Goal: Obtain resource: Obtain resource

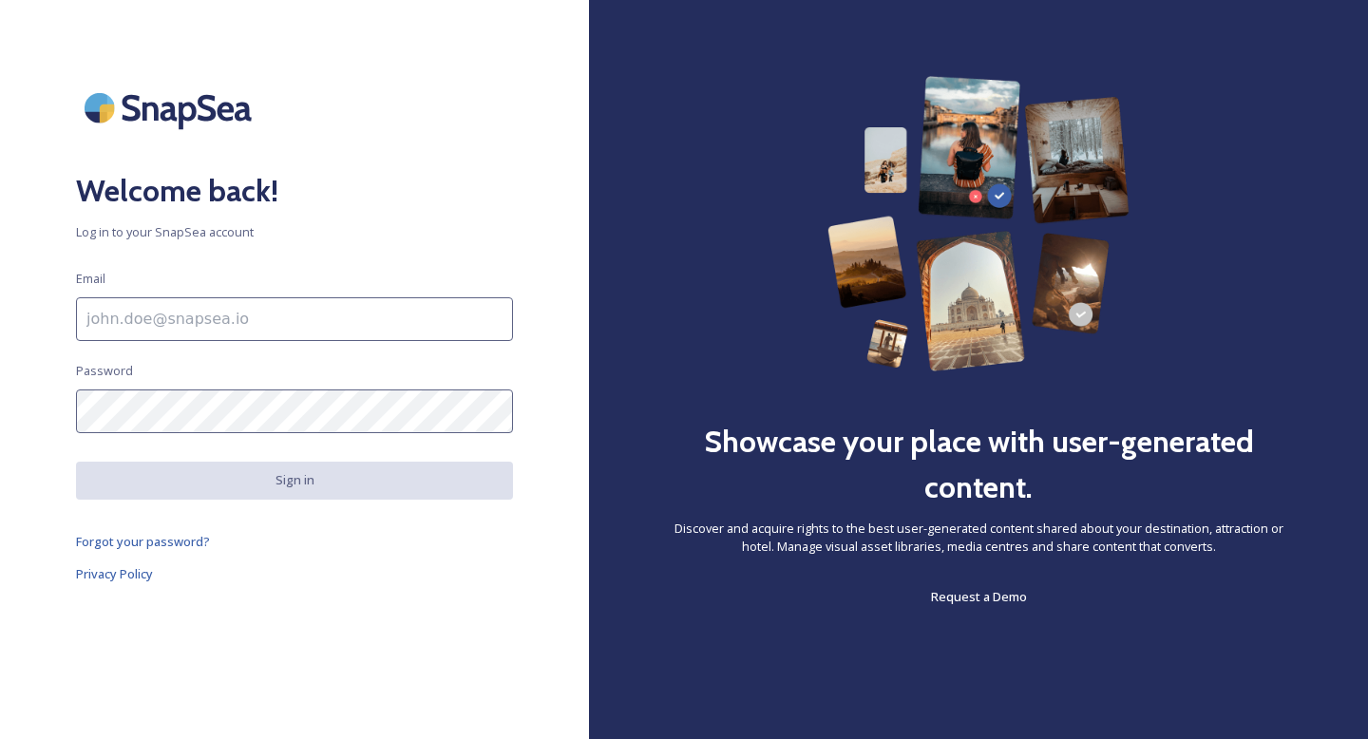
click at [253, 311] on input at bounding box center [294, 319] width 437 height 44
click at [232, 316] on input at bounding box center [294, 319] width 437 height 44
type input "[EMAIL_ADDRESS][PERSON_NAME][DOMAIN_NAME][PERSON_NAME]"
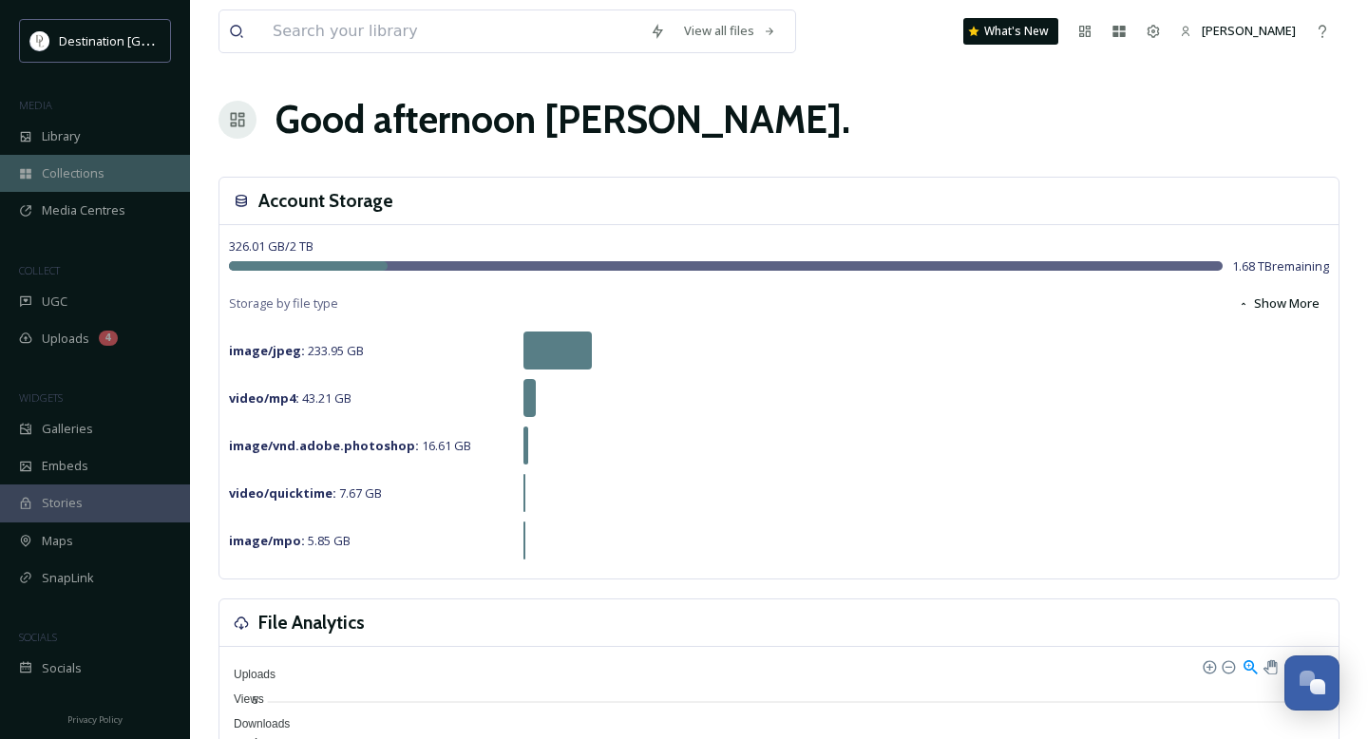
click at [51, 171] on span "Collections" at bounding box center [73, 173] width 63 height 18
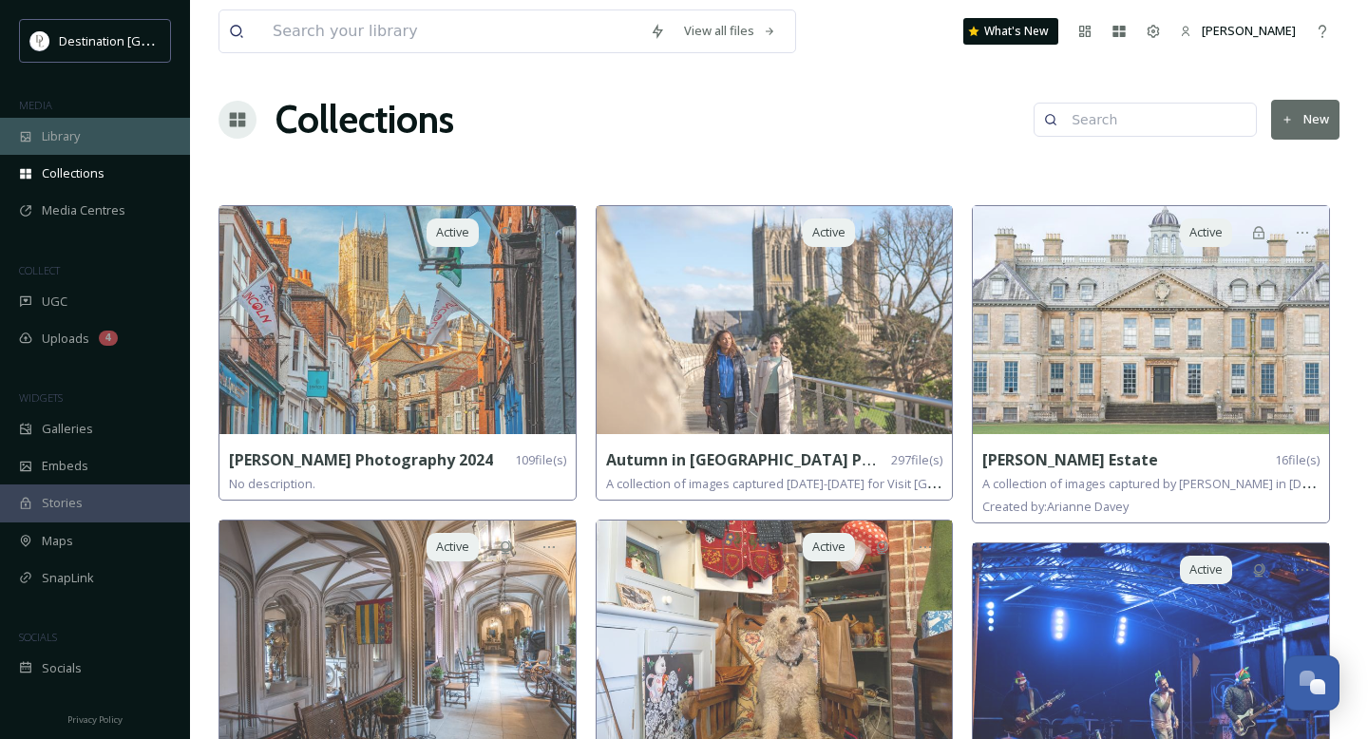
click at [55, 145] on div "Library" at bounding box center [95, 136] width 190 height 37
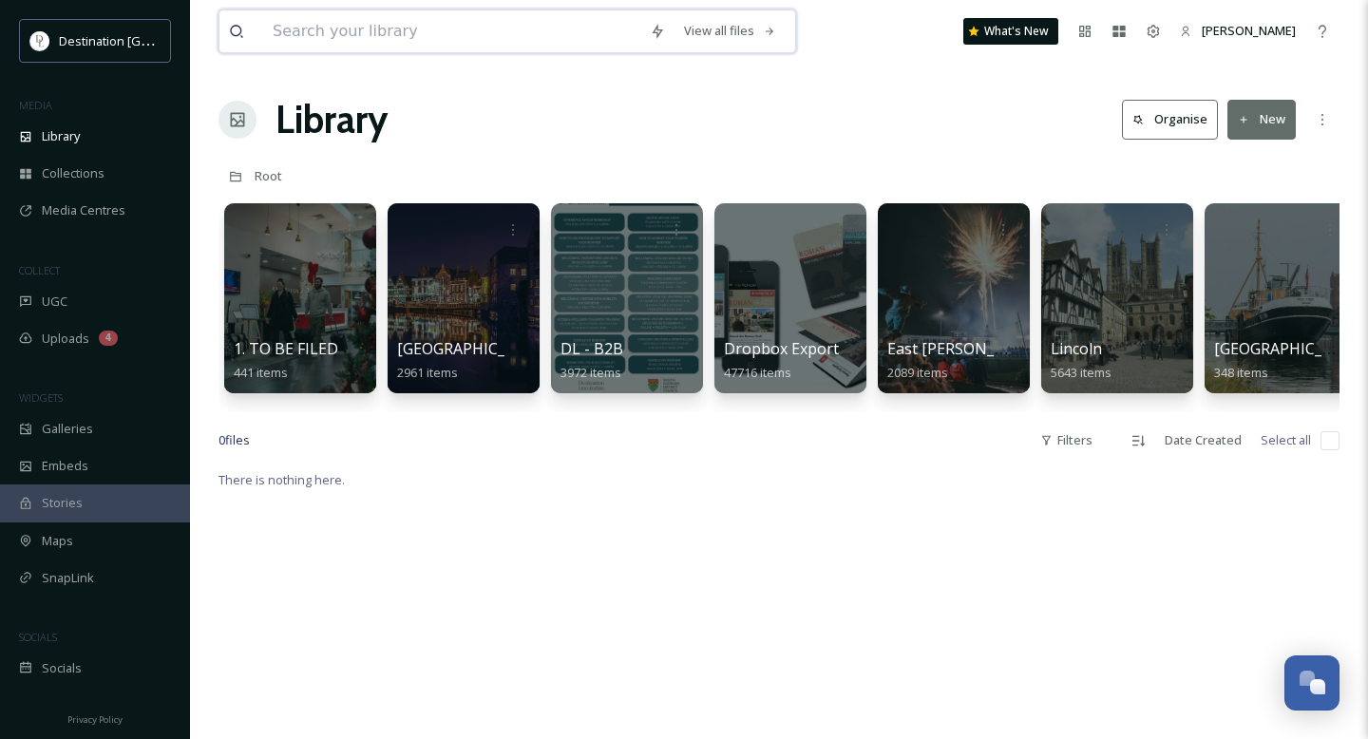
click at [326, 24] on input at bounding box center [451, 31] width 377 height 42
type input "lincolnshire coast brand tool"
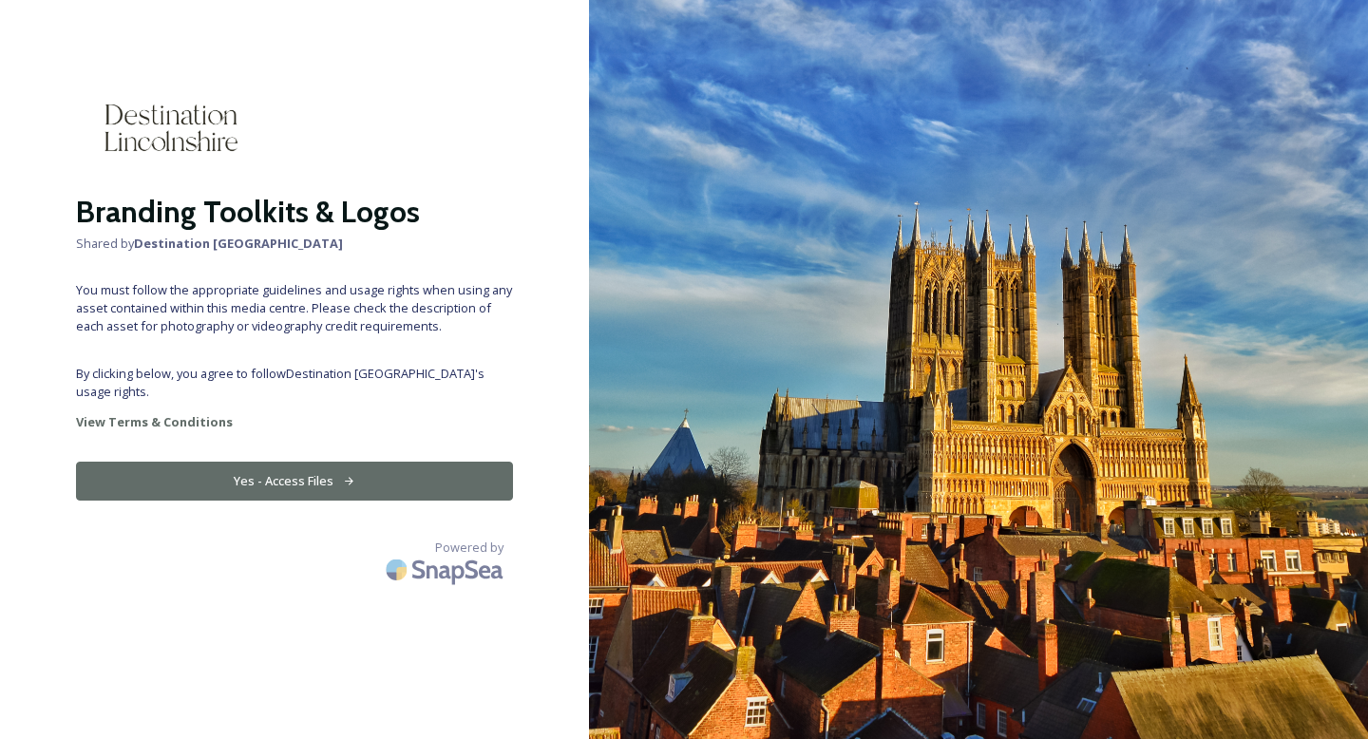
click at [313, 464] on button "Yes - Access Files" at bounding box center [294, 481] width 437 height 39
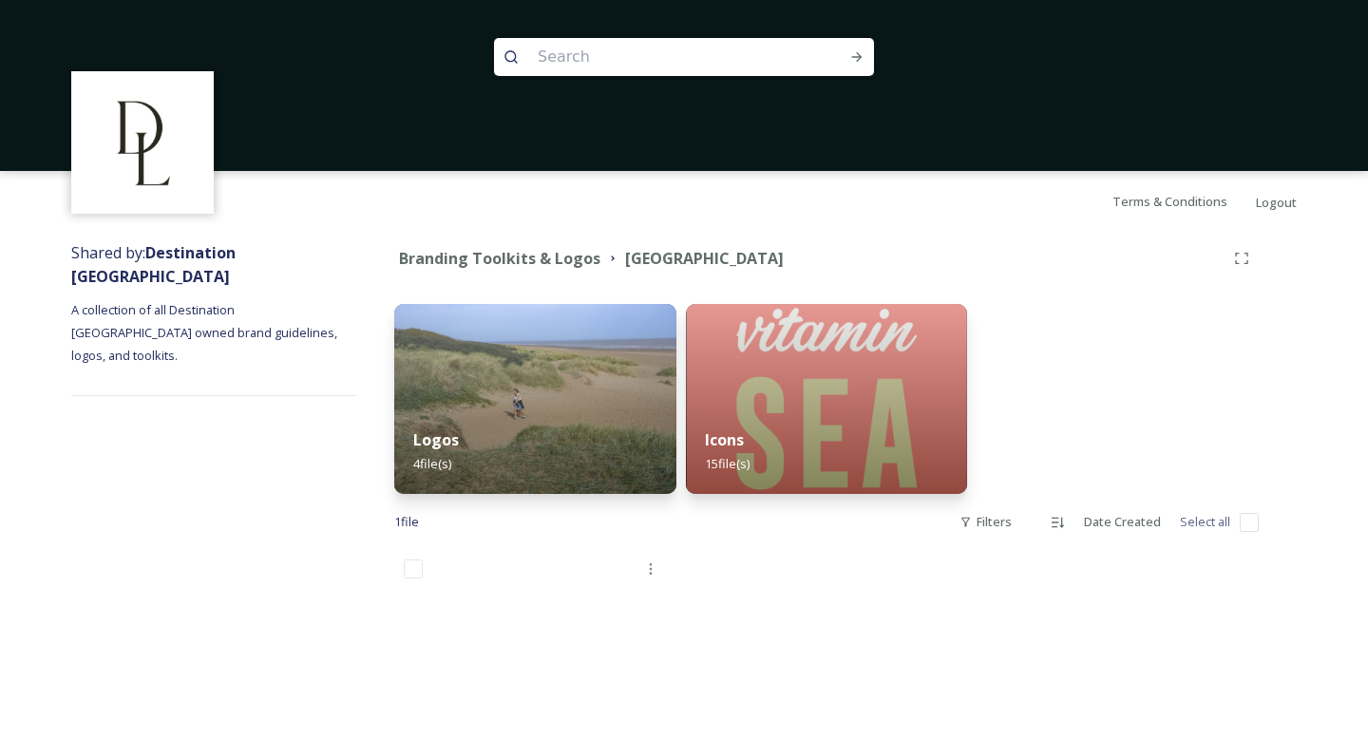
scroll to position [233, 0]
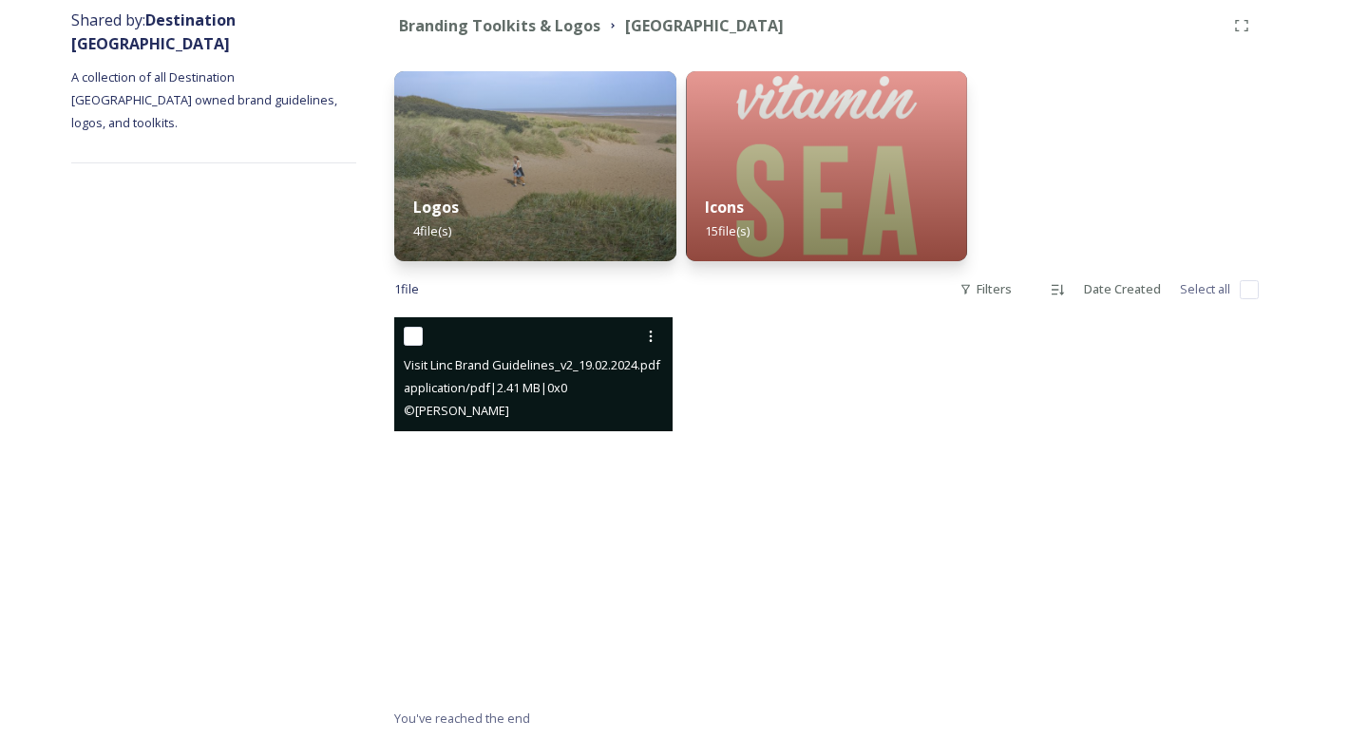
click at [473, 364] on span "Visit Linc Brand Guidelines_v2_19.02.2024.pdf" at bounding box center [532, 364] width 257 height 17
click at [513, 368] on span "Visit Linc Brand Guidelines_v2_19.02.2024.pdf" at bounding box center [532, 364] width 257 height 17
click at [468, 378] on div "application/pdf | 2.41 MB | 0 x 0" at bounding box center [536, 387] width 264 height 23
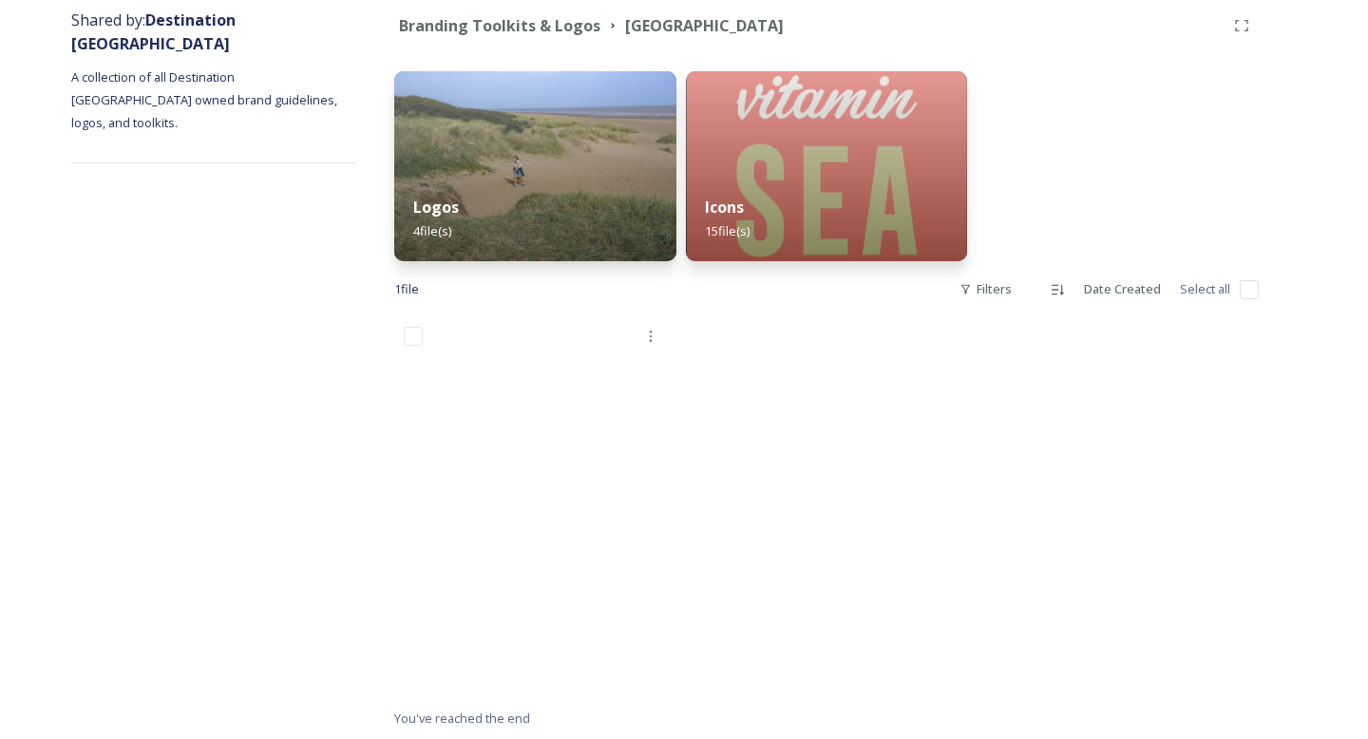
click at [712, 371] on div at bounding box center [827, 512] width 288 height 390
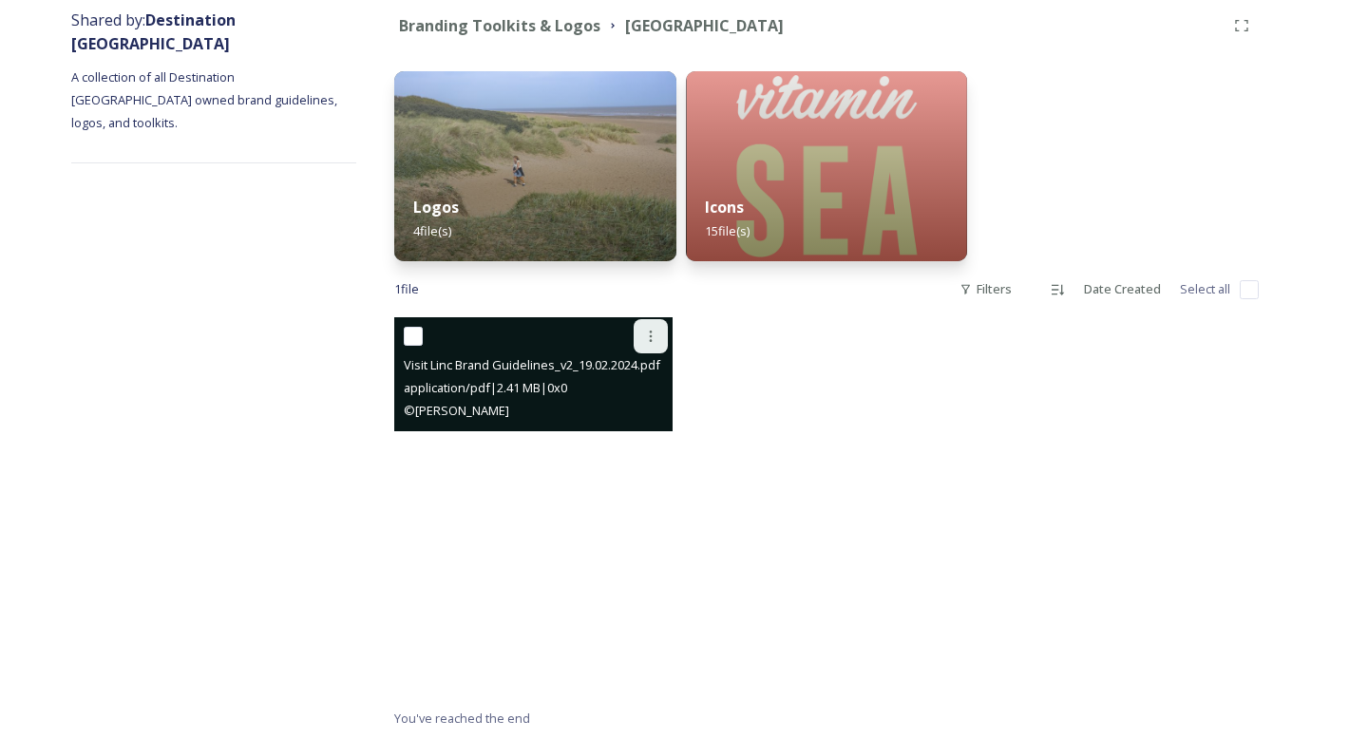
click at [655, 327] on div at bounding box center [651, 336] width 34 height 34
click at [629, 375] on span "View File" at bounding box center [623, 378] width 49 height 18
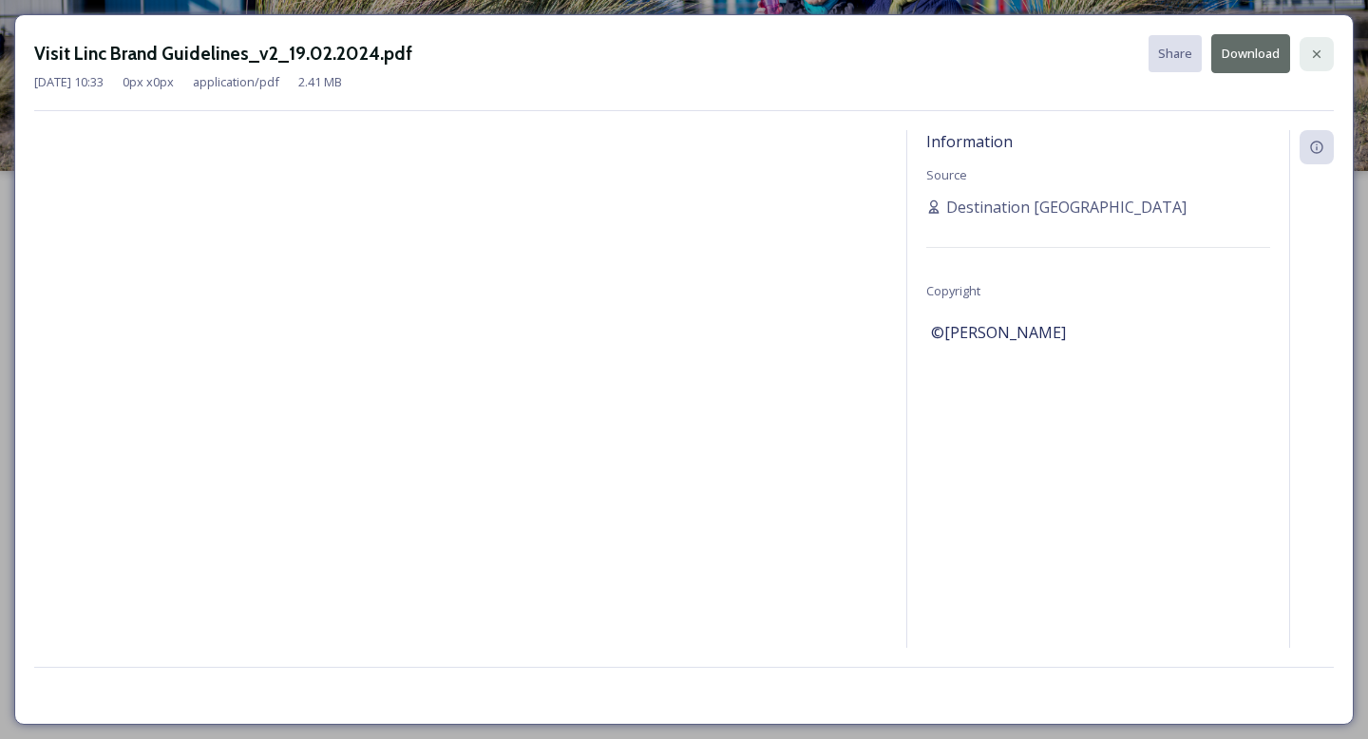
click at [1321, 65] on div at bounding box center [1317, 54] width 34 height 34
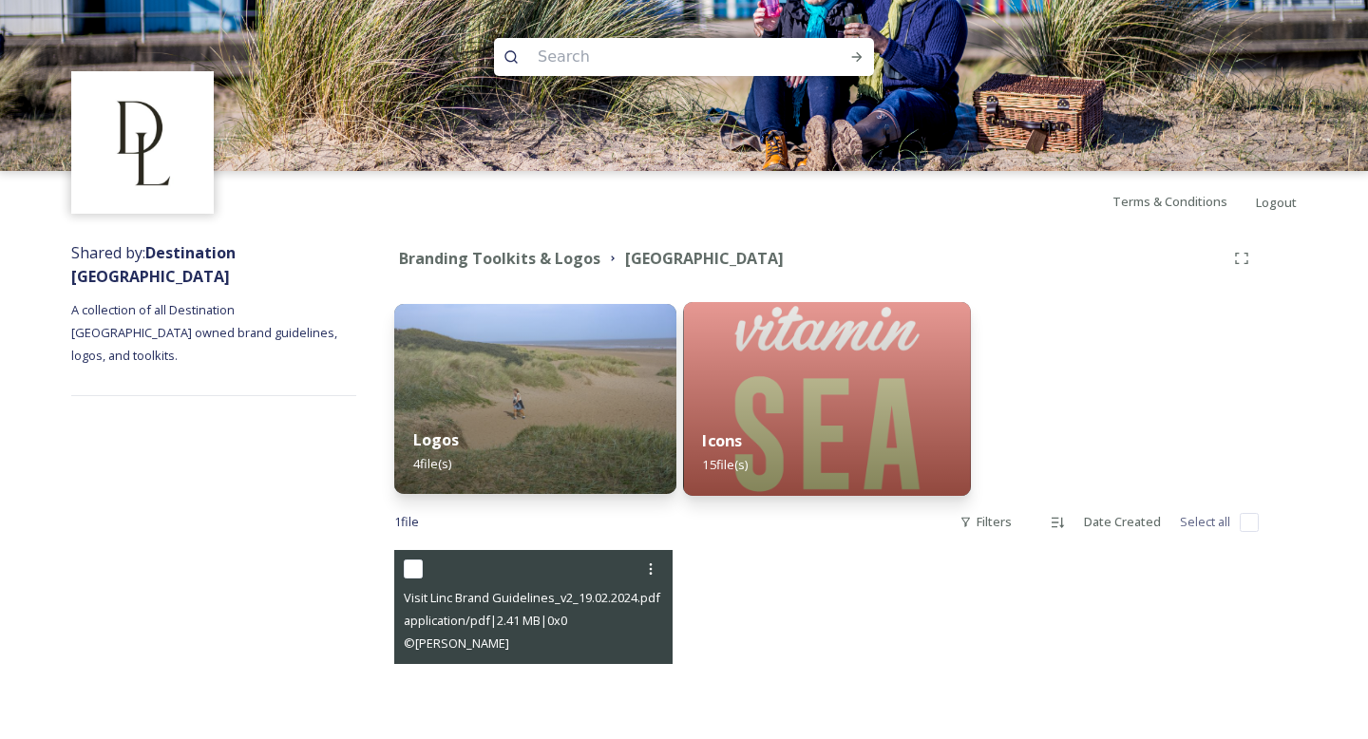
click at [793, 424] on div "Icons 15 file(s)" at bounding box center [827, 452] width 288 height 86
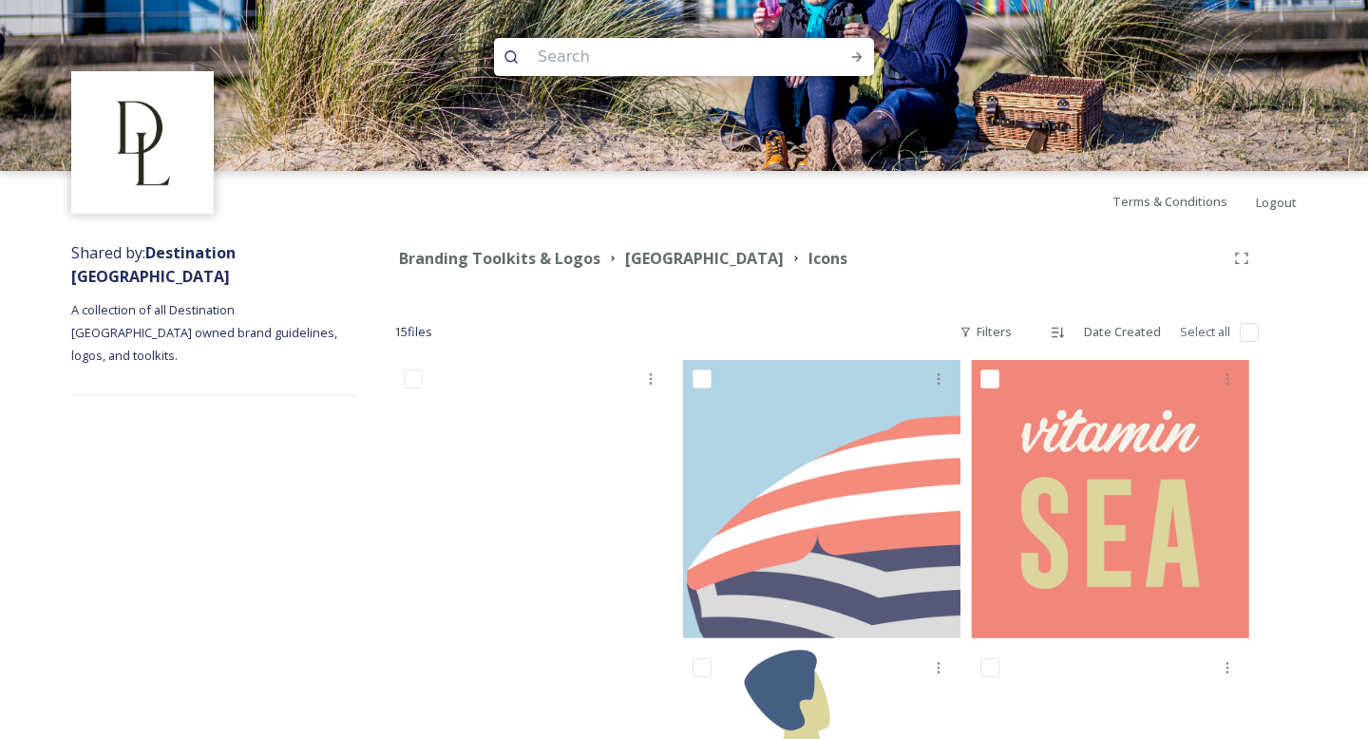
click at [425, 335] on span "15 file s" at bounding box center [413, 332] width 38 height 18
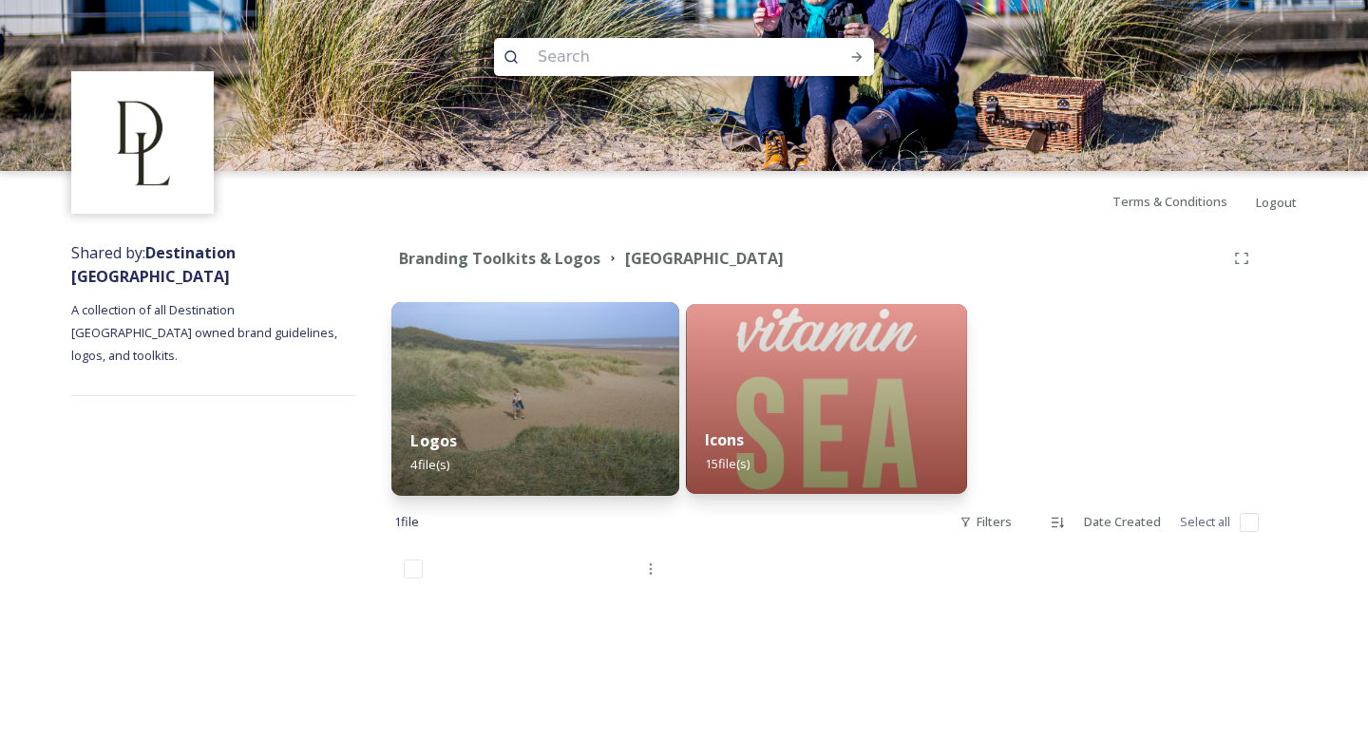
click at [486, 366] on img at bounding box center [535, 399] width 288 height 194
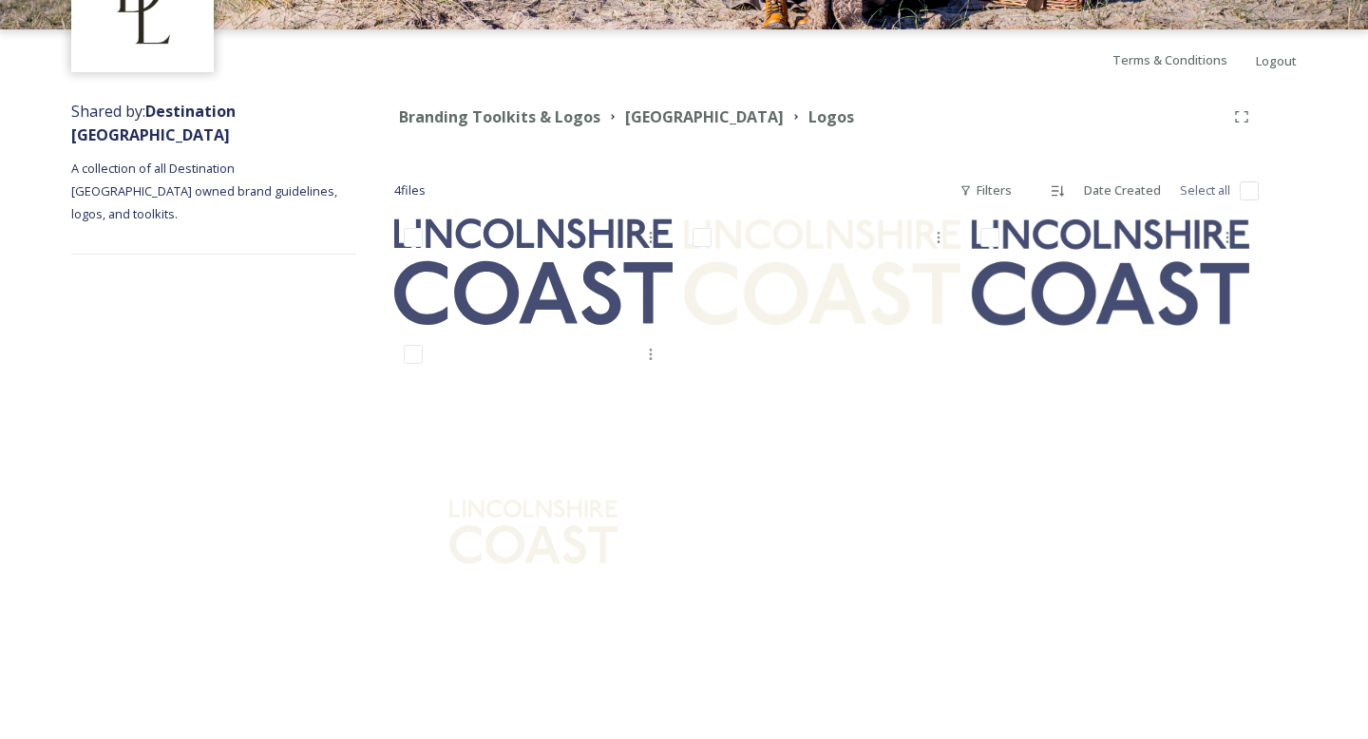
scroll to position [143, 0]
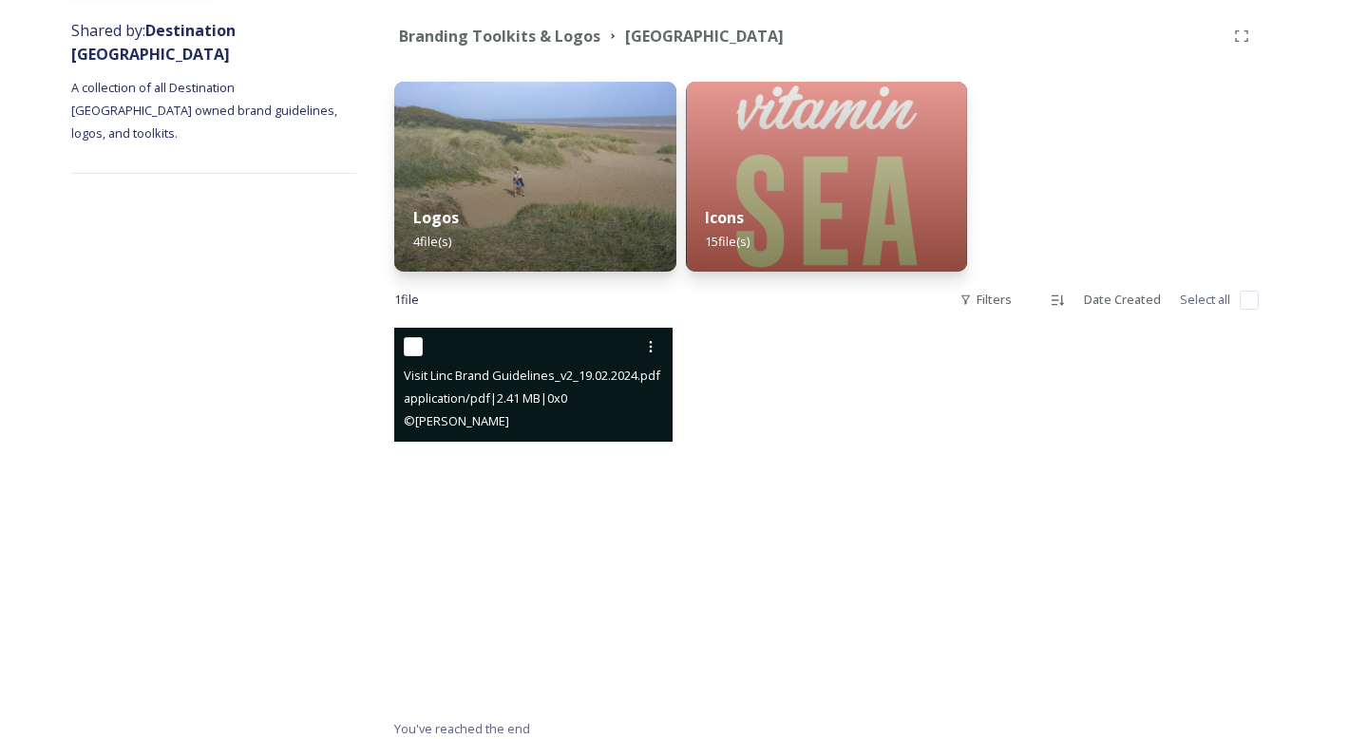
scroll to position [233, 0]
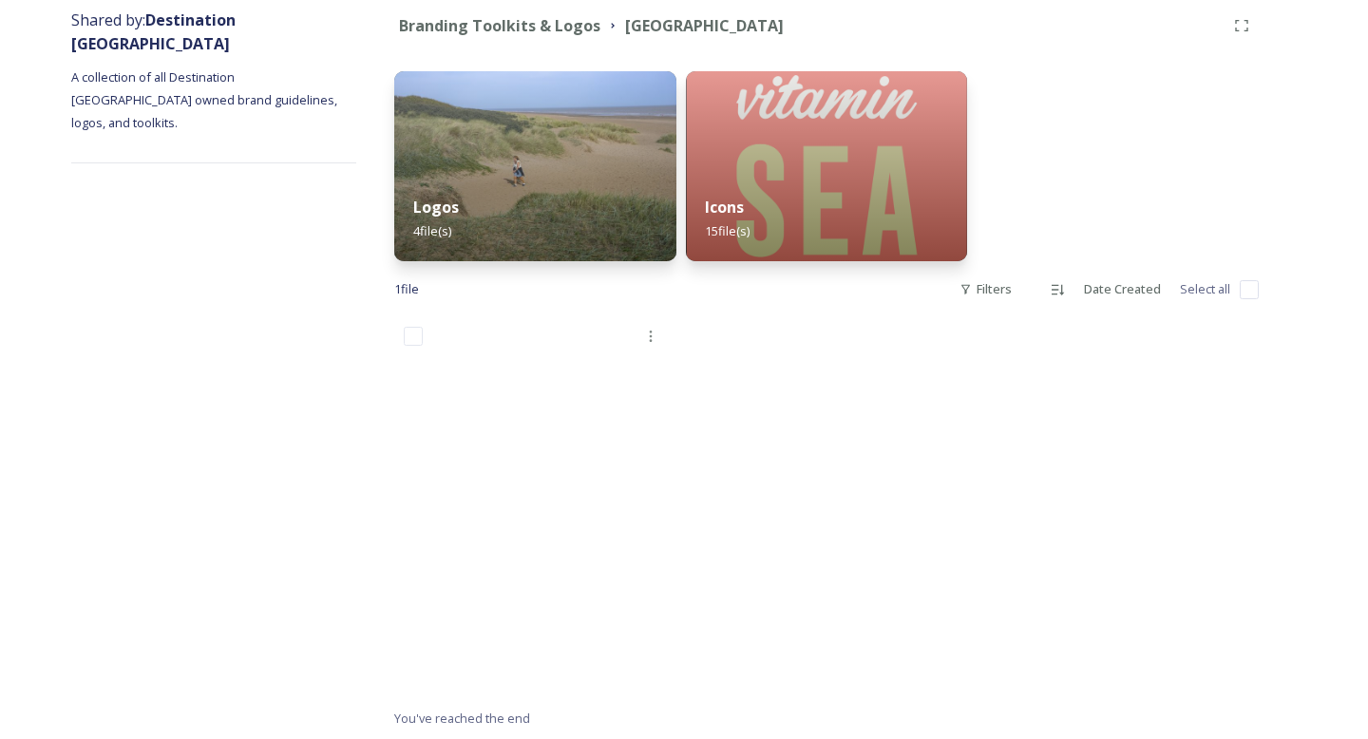
click at [150, 301] on div "Shared by: Destination Lincolnshire A collection of all Destination Lincolnshir…" at bounding box center [213, 369] width 285 height 740
